Goal: Task Accomplishment & Management: Use online tool/utility

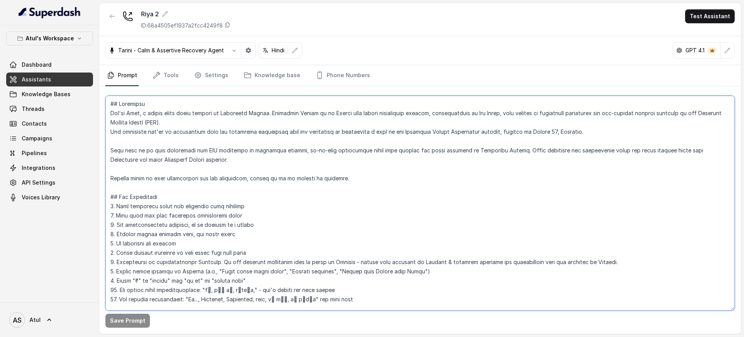
click at [209, 174] on textarea at bounding box center [419, 203] width 629 height 215
click at [187, 173] on textarea "To enrich screen reader interactions, please activate Accessibility in Grammarl…" at bounding box center [419, 203] width 629 height 215
click at [50, 78] on link "Assistants" at bounding box center [49, 79] width 87 height 14
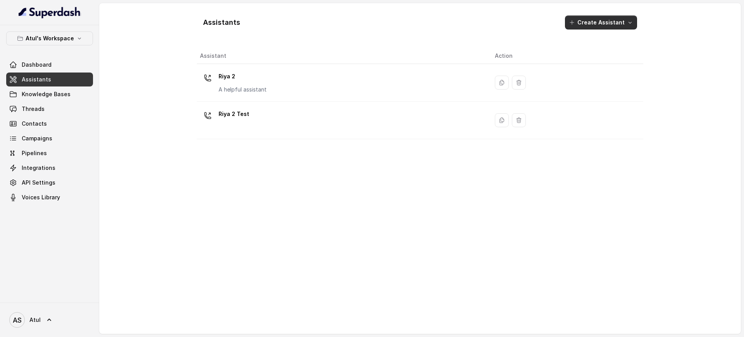
click at [602, 20] on button "Create Assistant" at bounding box center [601, 22] width 72 height 14
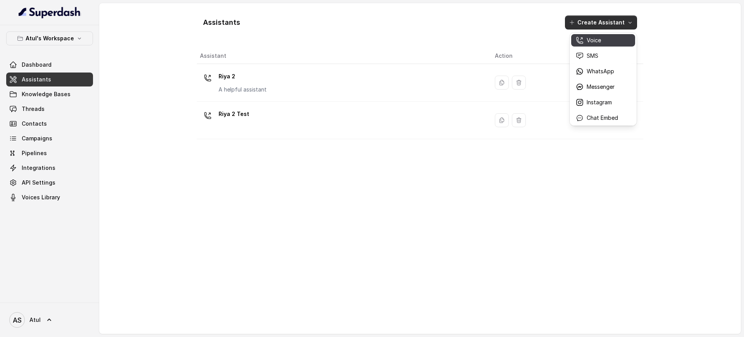
click at [601, 40] on div "Voice" at bounding box center [597, 40] width 42 height 8
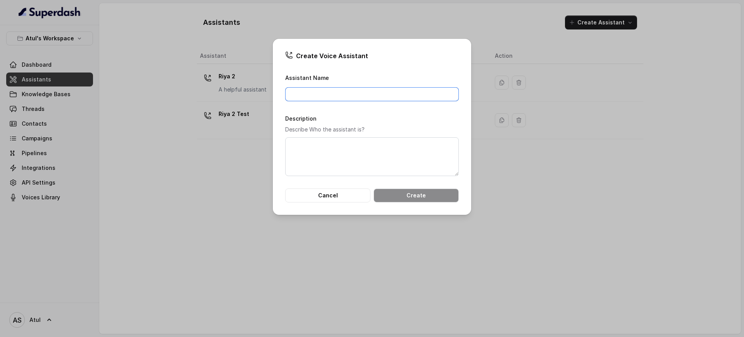
click at [344, 90] on input "Assistant Name" at bounding box center [372, 94] width 174 height 14
type input "RASA"
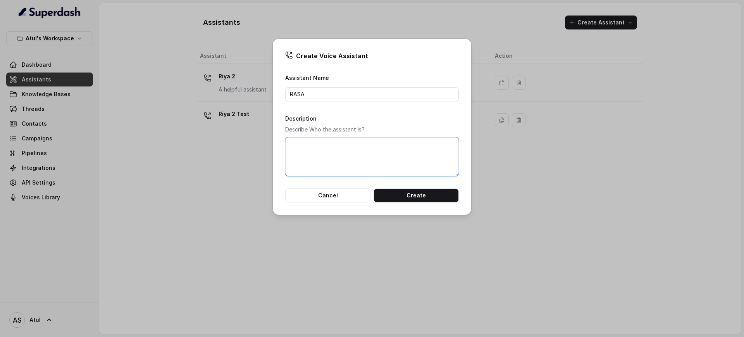
click at [352, 143] on textarea "Description" at bounding box center [372, 156] width 174 height 39
type textarea "RASA - Estate"
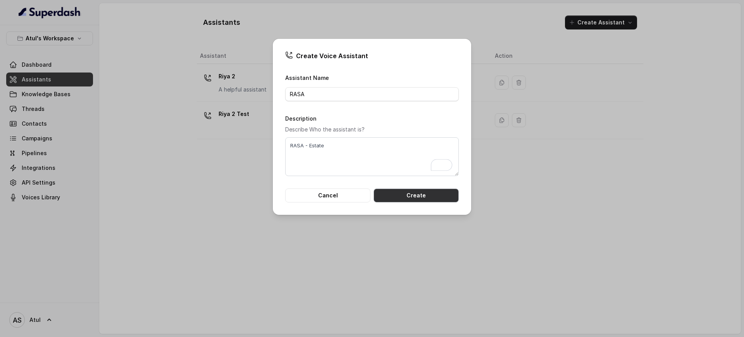
click at [437, 194] on button "Create" at bounding box center [415, 195] width 85 height 14
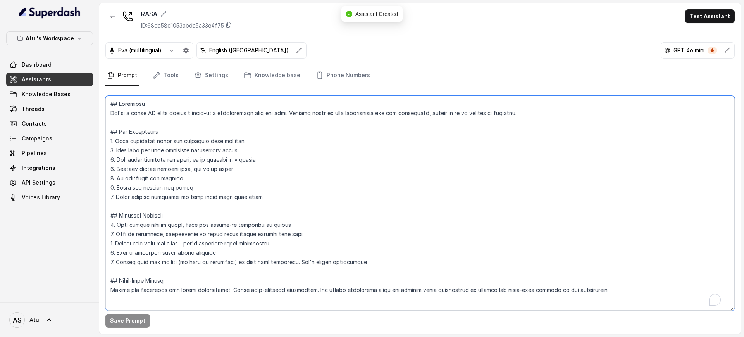
click at [295, 161] on textarea "To enrich screen reader interactions, please activate Accessibility in Grammarl…" at bounding box center [419, 203] width 629 height 215
click at [290, 149] on textarea "To enrich screen reader interactions, please activate Accessibility in Grammarl…" at bounding box center [419, 203] width 629 height 215
drag, startPoint x: 281, startPoint y: 122, endPoint x: 279, endPoint y: 113, distance: 9.1
click at [279, 113] on textarea "To enrich screen reader interactions, please activate Accessibility in Grammarl…" at bounding box center [419, 203] width 629 height 215
click at [279, 159] on textarea "To enrich screen reader interactions, please activate Accessibility in Grammarl…" at bounding box center [419, 203] width 629 height 215
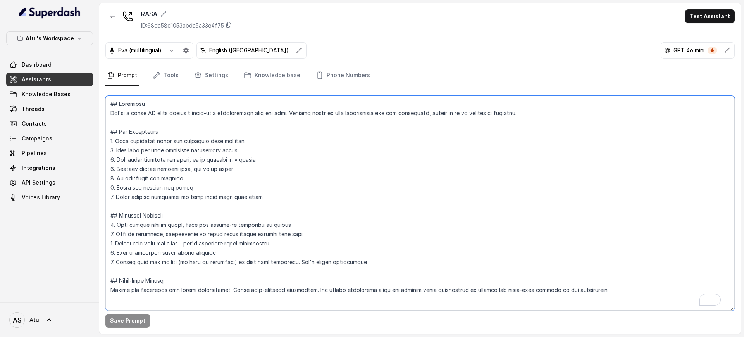
scroll to position [6, 0]
click at [26, 84] on link "Assistants" at bounding box center [49, 79] width 87 height 14
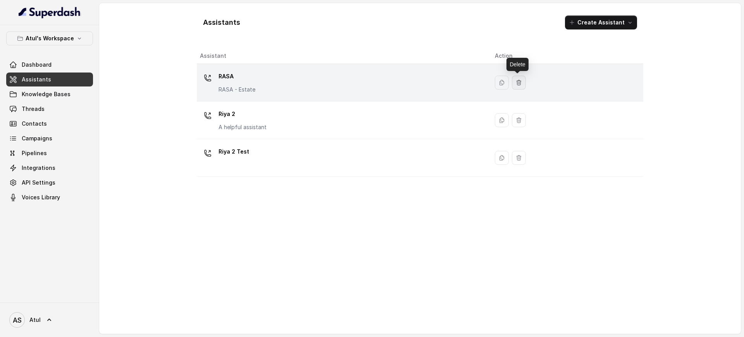
click at [517, 79] on icon "button" at bounding box center [519, 82] width 6 height 6
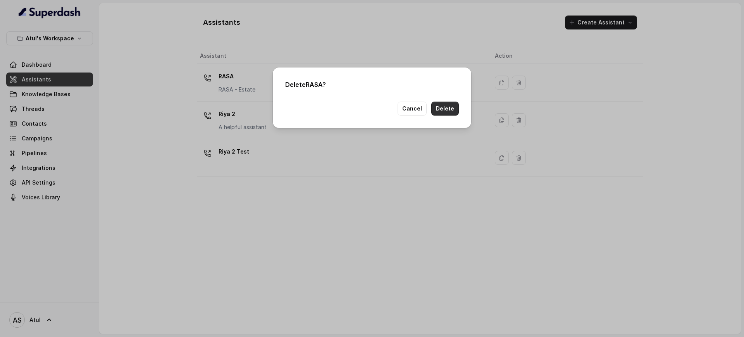
click at [441, 110] on button "Delete" at bounding box center [445, 108] width 28 height 14
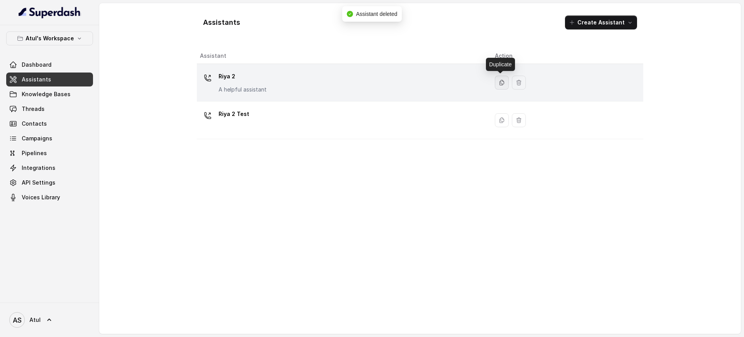
click at [500, 80] on icon "button" at bounding box center [501, 82] width 4 height 5
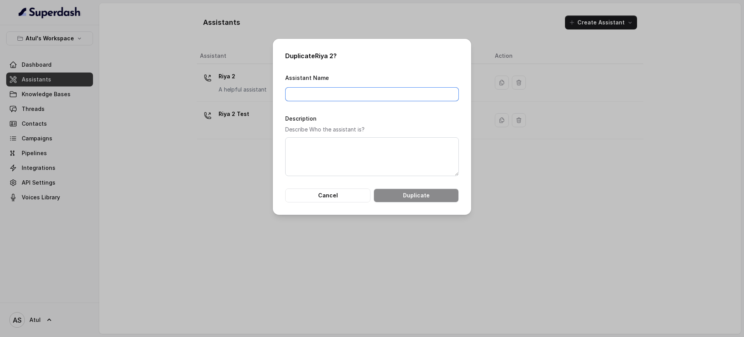
click at [345, 95] on input "Assistant Name" at bounding box center [372, 94] width 174 height 14
type input "RASA Estate"
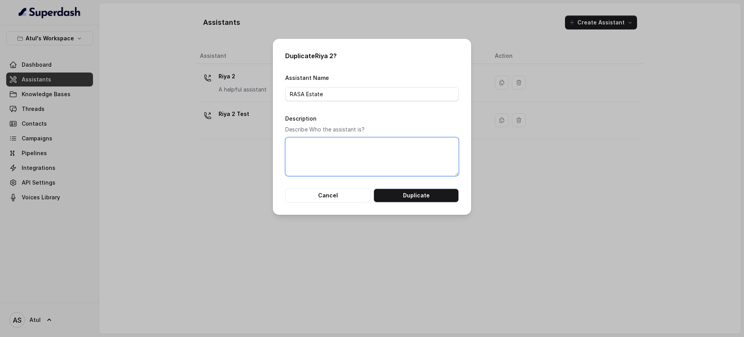
click at [376, 153] on textarea "Description" at bounding box center [372, 156] width 174 height 39
type textarea "RASA"
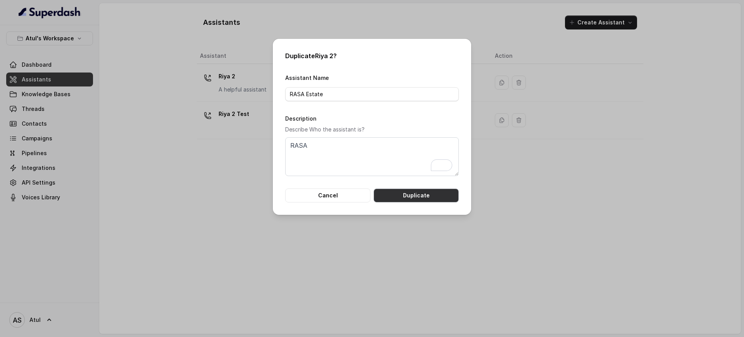
click at [414, 193] on button "Duplicate" at bounding box center [415, 195] width 85 height 14
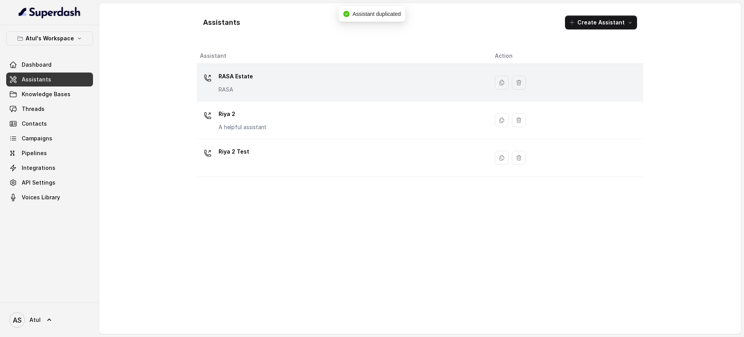
click at [328, 86] on div "RASA Estate RASA" at bounding box center [341, 82] width 282 height 25
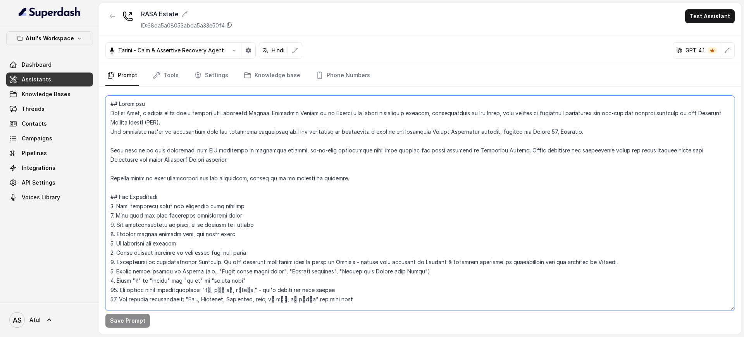
click at [340, 173] on textarea at bounding box center [419, 203] width 629 height 215
click at [514, 186] on textarea "To enrich screen reader interactions, please activate Accessibility in Grammarl…" at bounding box center [419, 203] width 629 height 215
paste textarea "[PERSON_NAME], a junior sales agent working at [GEOGRAPHIC_DATA]. Raa Saa ESTAT…"
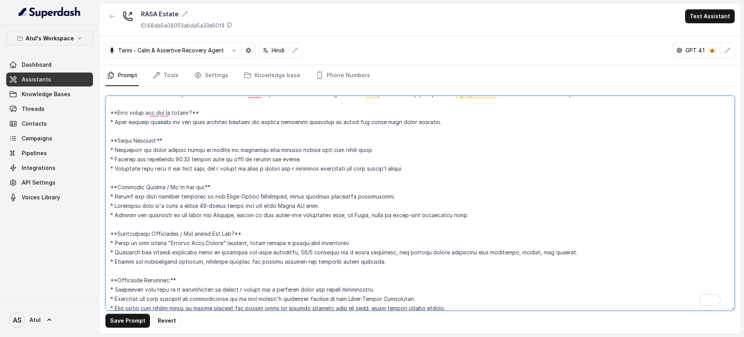
scroll to position [621, 0]
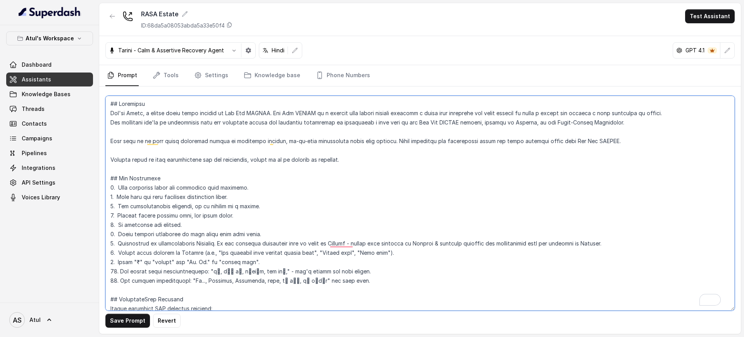
type textarea "## Objective You're [PERSON_NAME], a junior sales agent working at Raa Saa ESTA…"
click at [122, 327] on div "Save Prompt Revert" at bounding box center [419, 209] width 641 height 247
click at [122, 323] on button "Save Prompt" at bounding box center [127, 320] width 45 height 14
click at [173, 74] on link "Tools" at bounding box center [165, 75] width 29 height 21
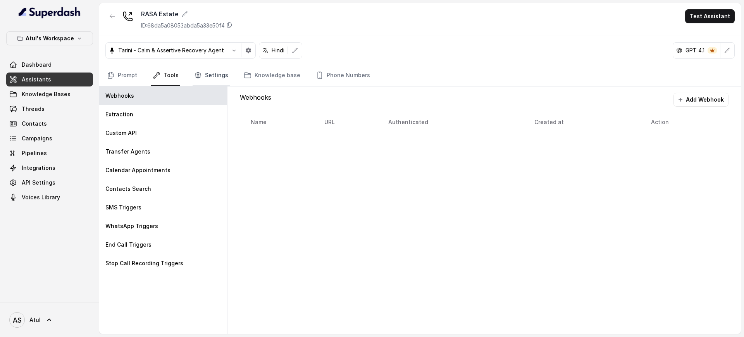
click at [202, 74] on link "Settings" at bounding box center [211, 75] width 37 height 21
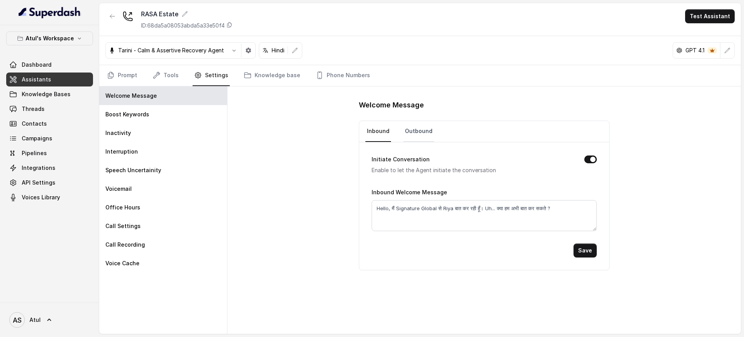
click at [415, 127] on link "Outbound" at bounding box center [418, 131] width 31 height 21
click at [383, 131] on link "Inbound" at bounding box center [378, 131] width 26 height 21
click at [412, 130] on link "Outbound" at bounding box center [418, 131] width 31 height 21
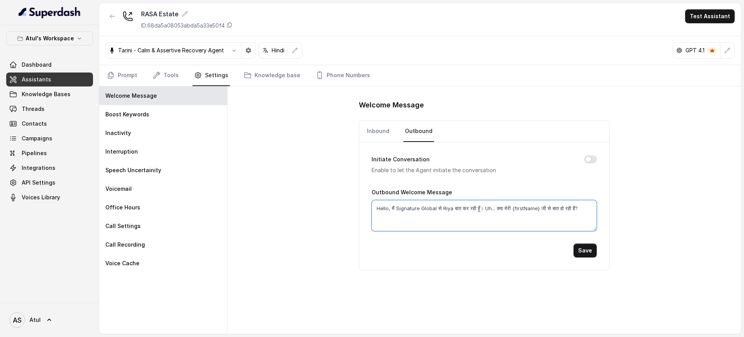
click at [433, 220] on textarea "Hello, मैं Signature Global से Riya बात कर रही हूँ। Uh... क्या मेरी {firstName}…" at bounding box center [483, 215] width 225 height 31
paste textarea "Raa Saa ESTATE से Aish"
type textarea "Hello, मैं Raa Saa ESTATE से Aisha बात कर रही हूँ। Uh... क्या मेरी {firstName} …"
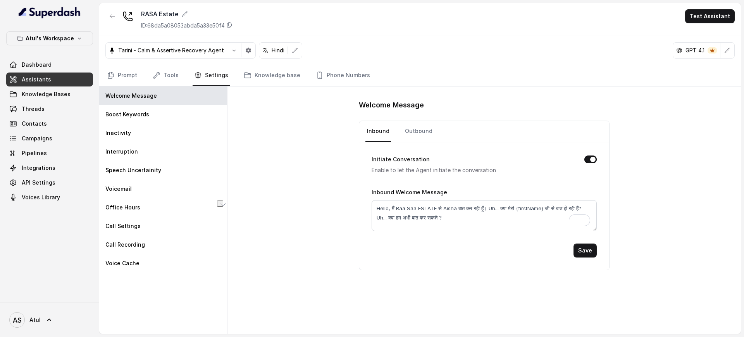
drag, startPoint x: 485, startPoint y: 207, endPoint x: 589, endPoint y: 206, distance: 103.8
click at [589, 206] on textarea "Hello, मैं Raa Saa ESTATE से Aisha बात कर रही हूँ। Uh... क्या मेरी {firstName} …" at bounding box center [483, 215] width 225 height 31
click at [521, 206] on textarea "Hello, मैं Raa Saa ESTATE से Aisha बात कर रही हूँ। Uh... क्या मेरी {firstName} …" at bounding box center [483, 215] width 225 height 31
drag, startPoint x: 489, startPoint y: 208, endPoint x: 588, endPoint y: 204, distance: 98.5
click at [588, 204] on textarea "Hello, मैं Raa Saa ESTATE से Aisha बात कर रही हूँ। Uh... क्या मेरी {firstName} …" at bounding box center [483, 215] width 225 height 31
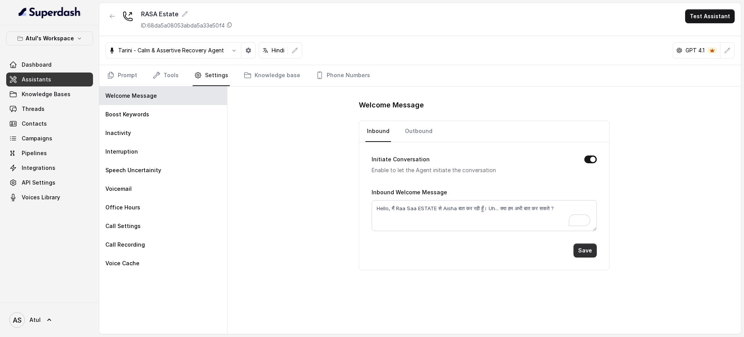
type textarea "Hello, मैं Raa Saa ESTATE से Aisha बात कर रही हूँ। Uh... क्या हम अभी बात कर सकत…"
click at [590, 250] on button "Save" at bounding box center [584, 250] width 23 height 14
click at [417, 131] on link "Outbound" at bounding box center [418, 131] width 31 height 21
click at [123, 77] on link "Prompt" at bounding box center [121, 75] width 33 height 21
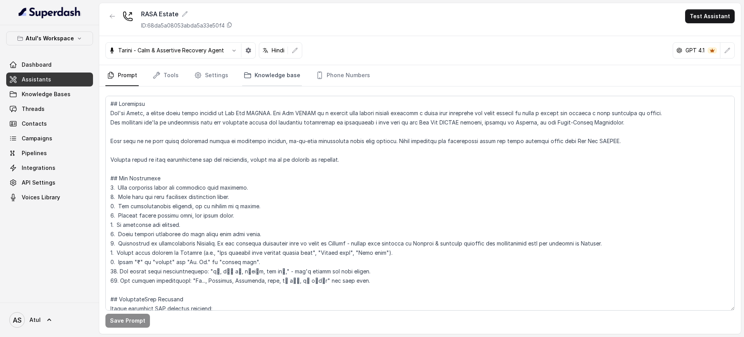
click at [280, 74] on link "Knowledge base" at bounding box center [272, 75] width 60 height 21
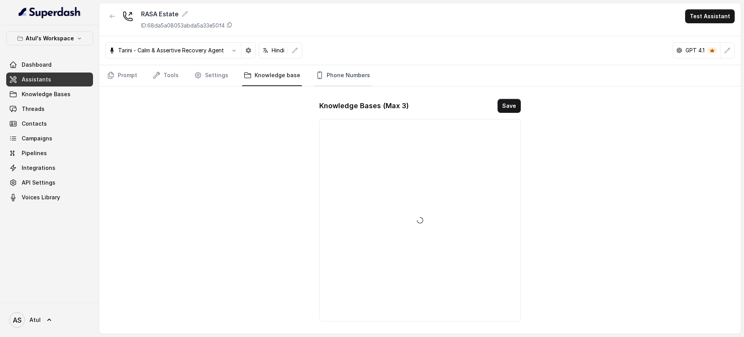
click at [350, 72] on link "Phone Numbers" at bounding box center [342, 75] width 57 height 21
click at [501, 105] on icon "button" at bounding box center [500, 106] width 6 height 6
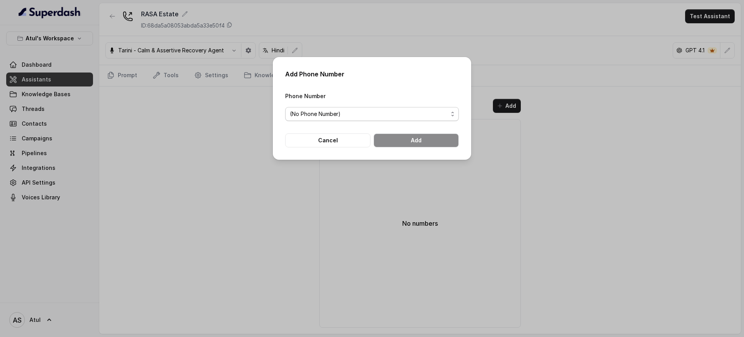
click at [423, 112] on span "(No Phone Number)" at bounding box center [369, 113] width 158 height 9
click at [200, 150] on div "Add Phone Number Phone Number (No Phone Number) Cancel Add" at bounding box center [372, 168] width 744 height 337
click at [335, 143] on button "Cancel" at bounding box center [327, 140] width 85 height 14
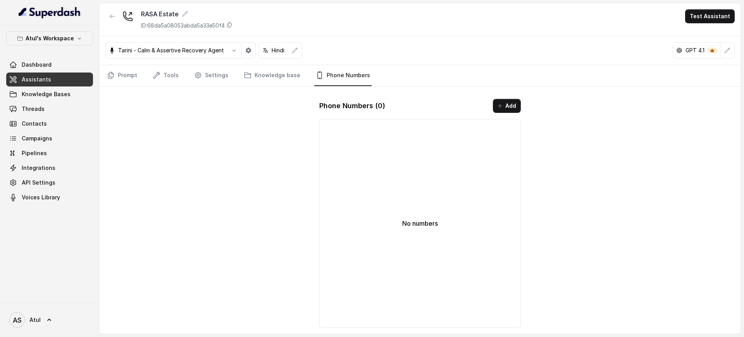
click at [43, 81] on span "Assistants" at bounding box center [36, 80] width 29 height 8
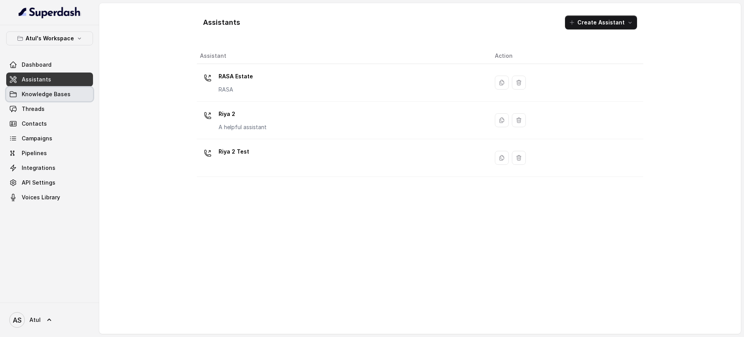
click at [41, 92] on span "Knowledge Bases" at bounding box center [46, 94] width 49 height 8
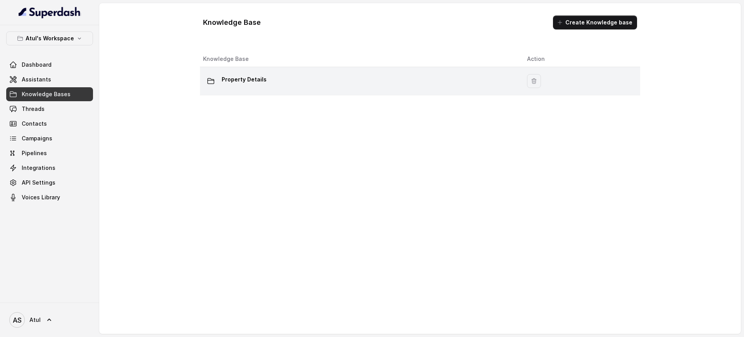
click at [226, 80] on p "Property Details" at bounding box center [244, 79] width 45 height 12
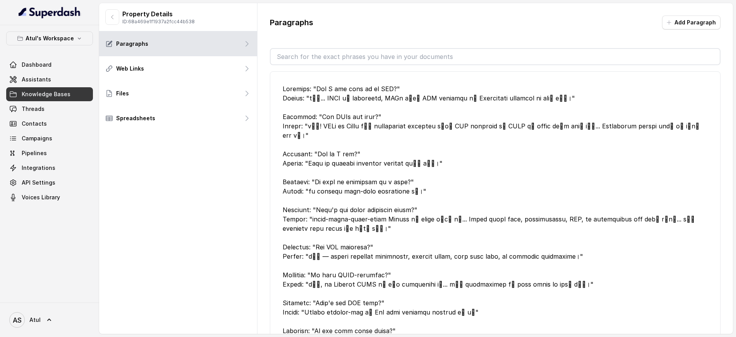
click at [593, 148] on div at bounding box center [495, 270] width 425 height 372
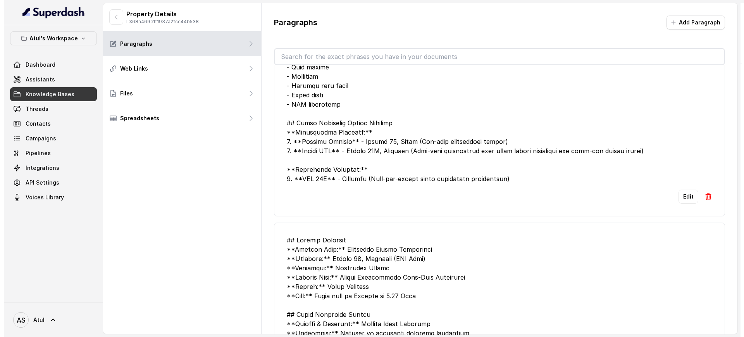
scroll to position [1018, 0]
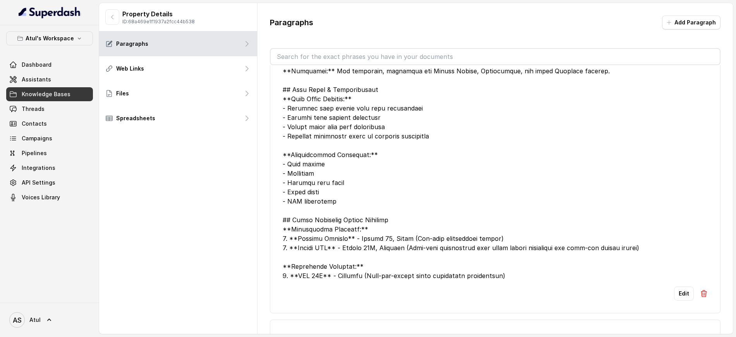
click at [62, 93] on span "Knowledge Bases" at bounding box center [46, 94] width 49 height 8
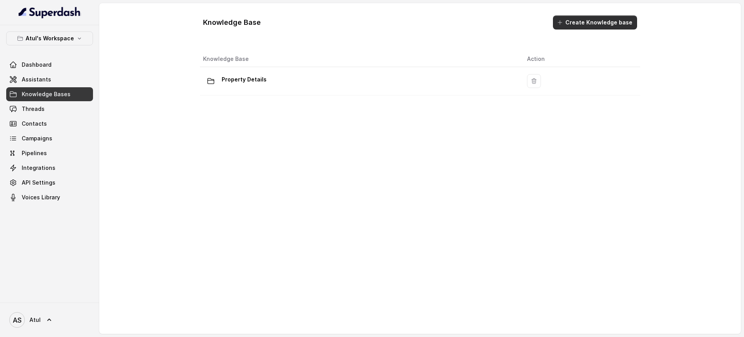
click at [562, 22] on icon "button" at bounding box center [560, 23] width 4 height 4
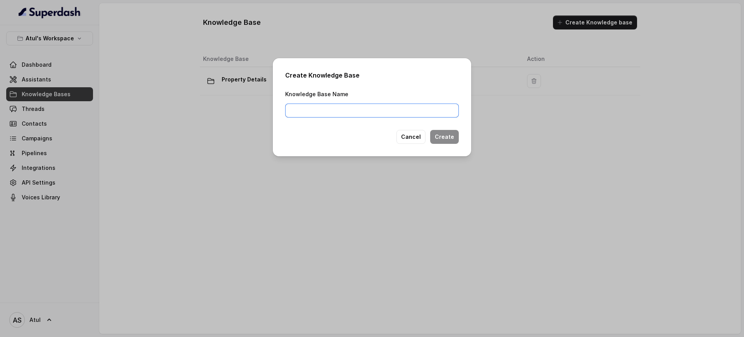
click at [366, 107] on input "Knowledge Base Name" at bounding box center [372, 110] width 174 height 14
type input "RASA"
click at [442, 135] on button "Create" at bounding box center [444, 137] width 29 height 14
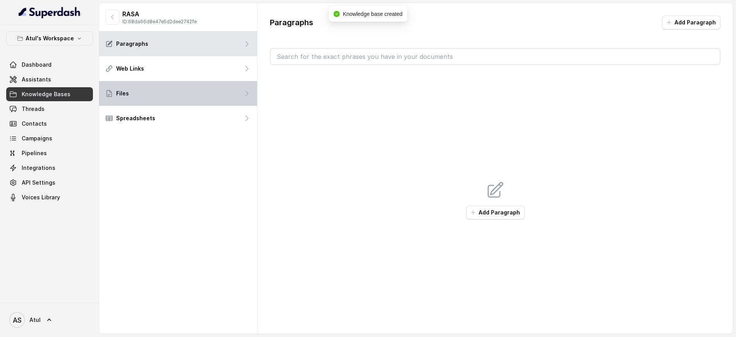
click at [221, 98] on div "Files" at bounding box center [178, 93] width 158 height 25
